Goal: Entertainment & Leisure: Consume media (video, audio)

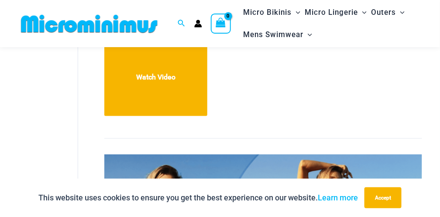
scroll to position [340, 0]
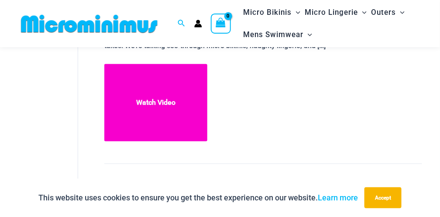
click at [170, 88] on link "Risqué Outdoor Try On Haul With [PERSON_NAME] & [PERSON_NAME] Watch Video" at bounding box center [155, 103] width 103 height 78
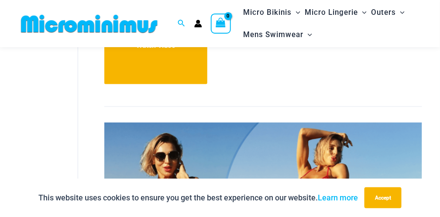
scroll to position [427, 0]
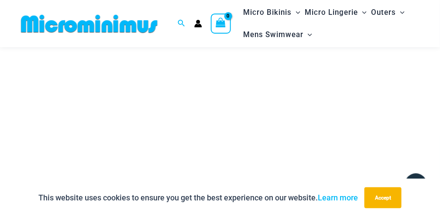
scroll to position [198, 0]
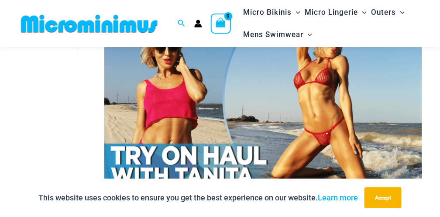
scroll to position [506, 0]
drag, startPoint x: 90, startPoint y: 114, endPoint x: 120, endPoint y: 71, distance: 52.1
